Goal: Find contact information: Find contact information

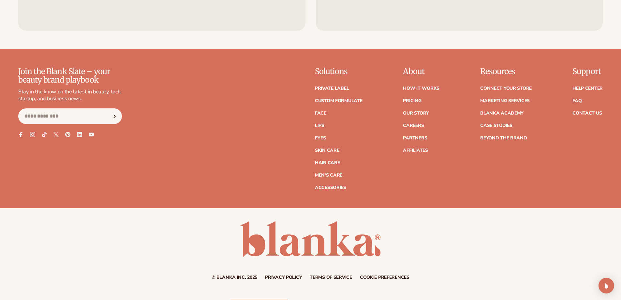
scroll to position [1415, 0]
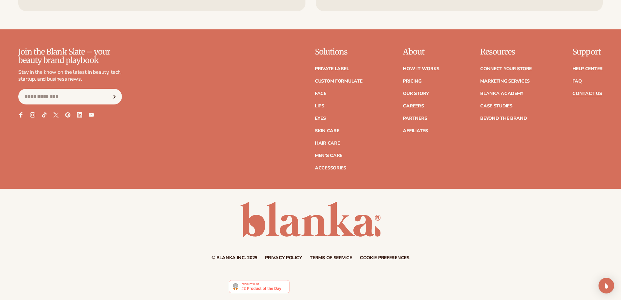
click at [591, 92] on link "Contact Us" at bounding box center [587, 93] width 29 height 5
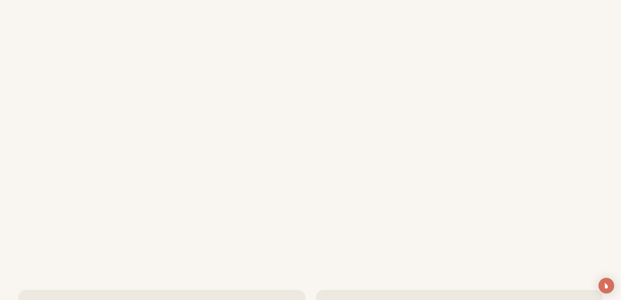
scroll to position [163, 0]
